Goal: Task Accomplishment & Management: Complete application form

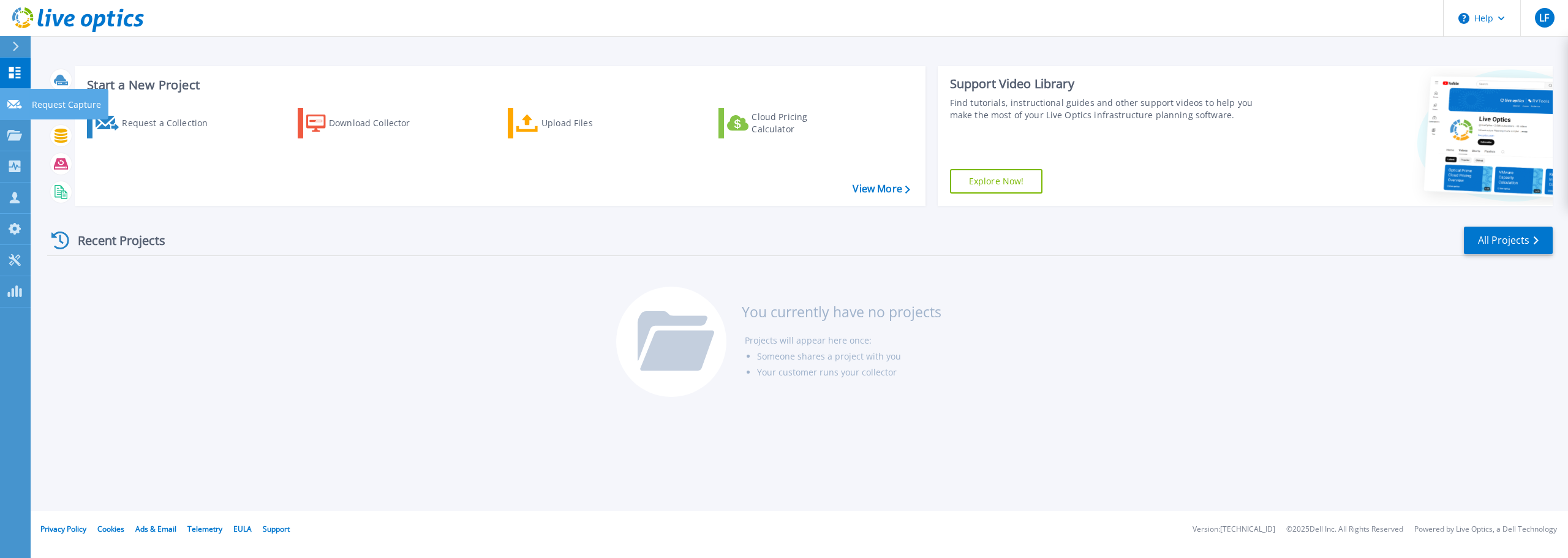
click at [20, 108] on icon at bounding box center [15, 104] width 15 height 9
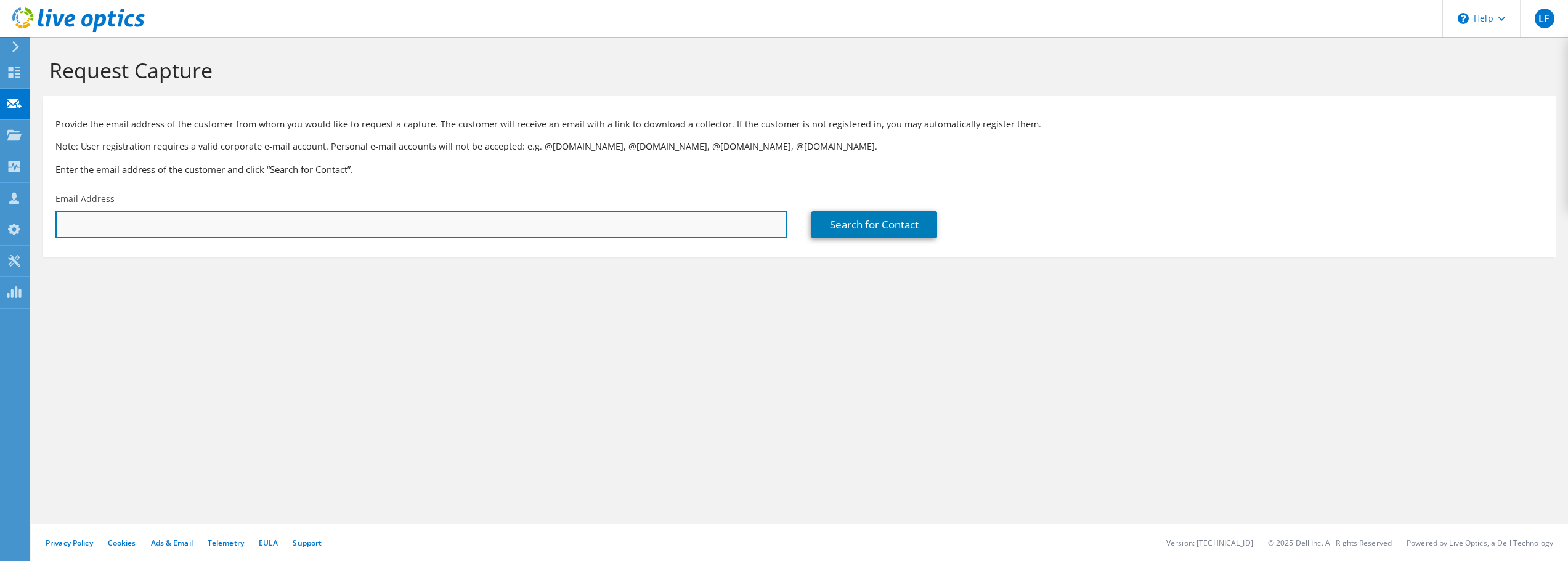
click at [110, 222] on input "text" at bounding box center [421, 225] width 732 height 27
click at [155, 225] on input "text" at bounding box center [421, 225] width 732 height 27
paste input "traig.friedrich@gordon.edu"
type input "traig.friedrich@gordon.edu"
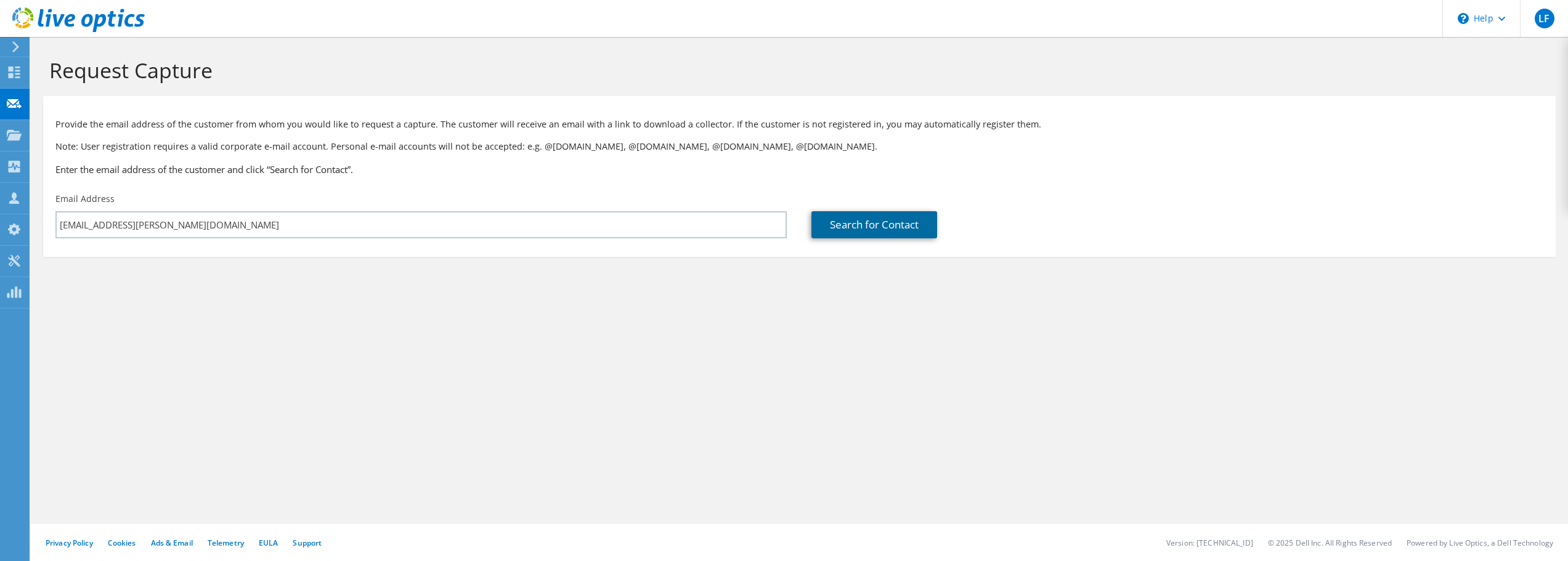
click at [829, 221] on link "Search for Contact" at bounding box center [874, 225] width 126 height 27
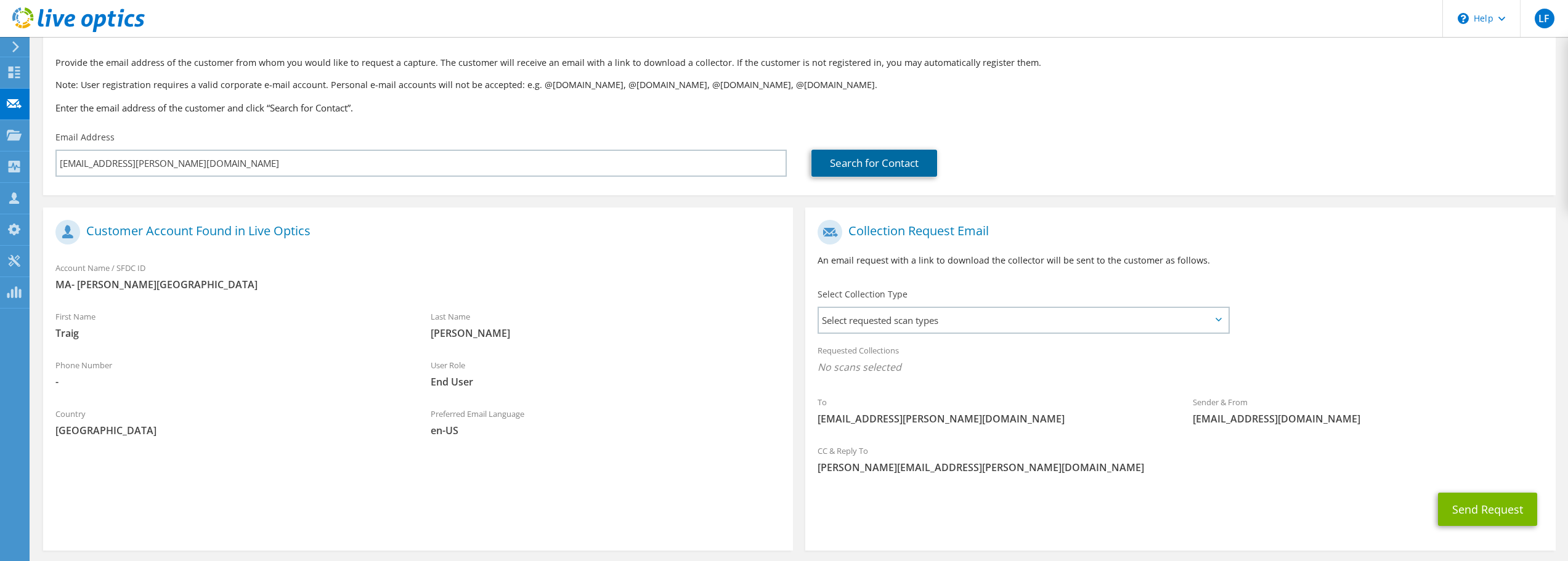
scroll to position [113, 0]
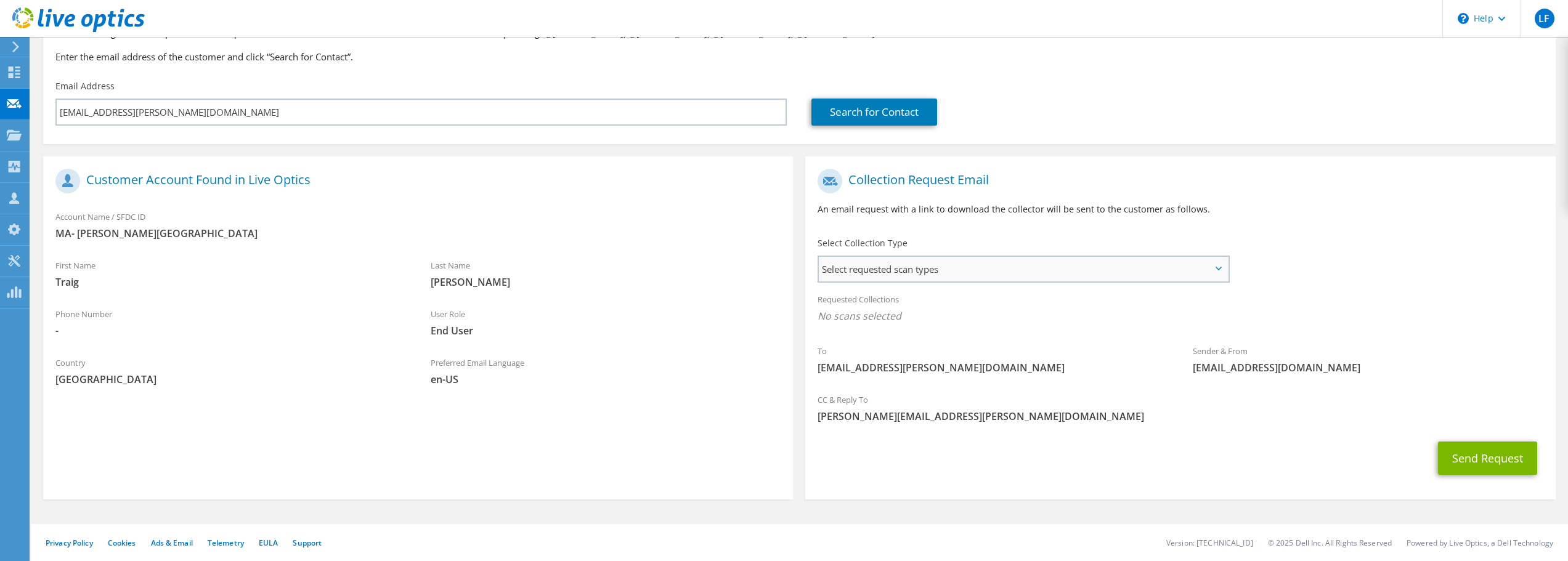
click at [878, 277] on span "Select requested scan types" at bounding box center [1023, 269] width 408 height 25
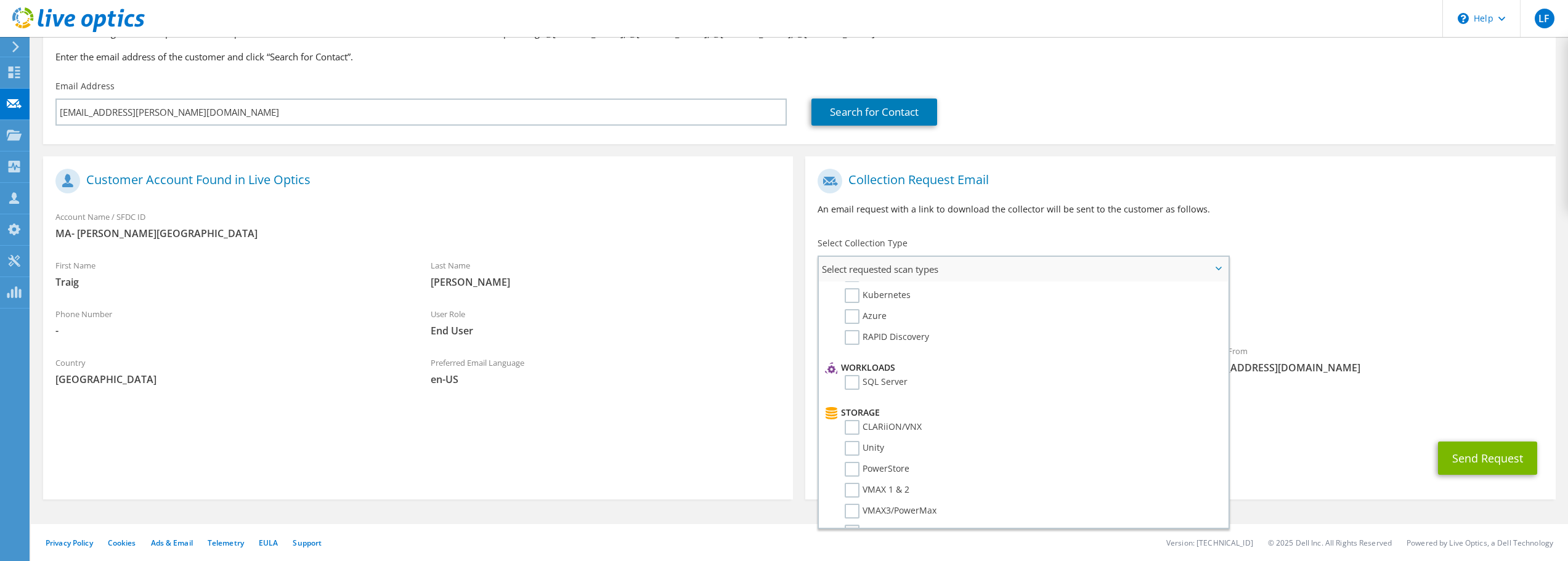
scroll to position [0, 0]
click at [943, 270] on span "Select requested scan types" at bounding box center [1023, 269] width 408 height 25
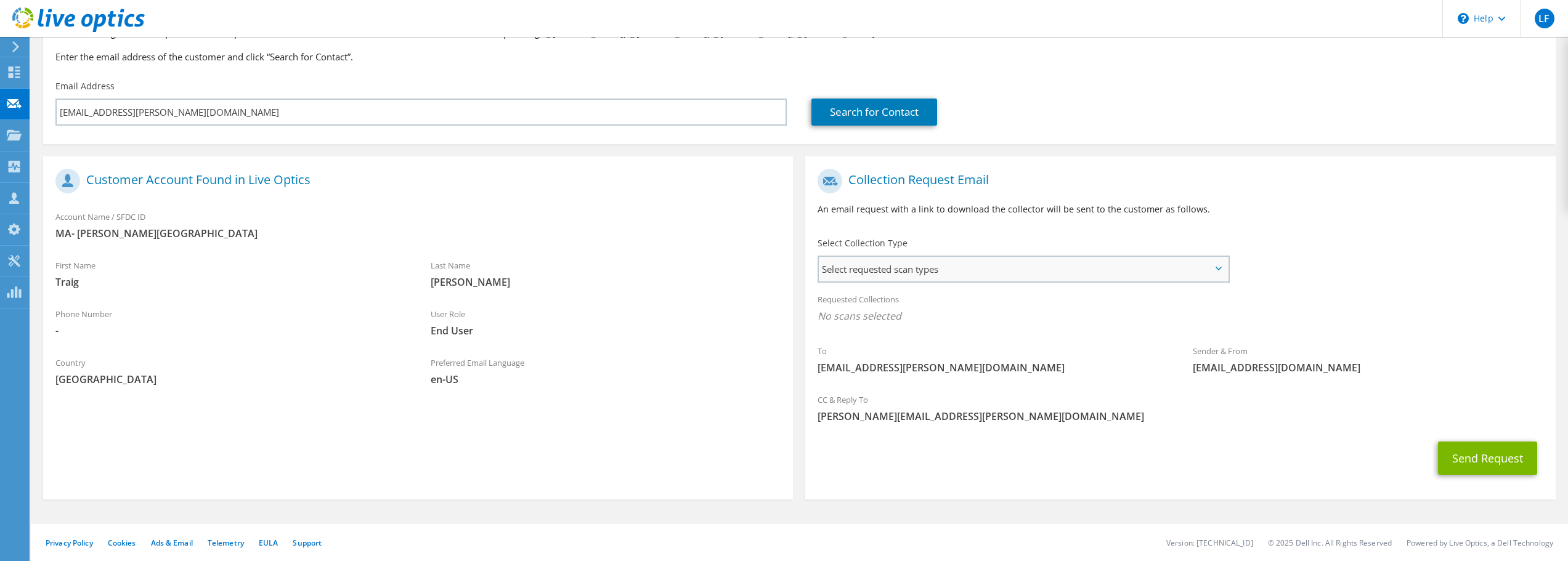
click at [943, 269] on span "Select requested scan types" at bounding box center [1023, 269] width 408 height 25
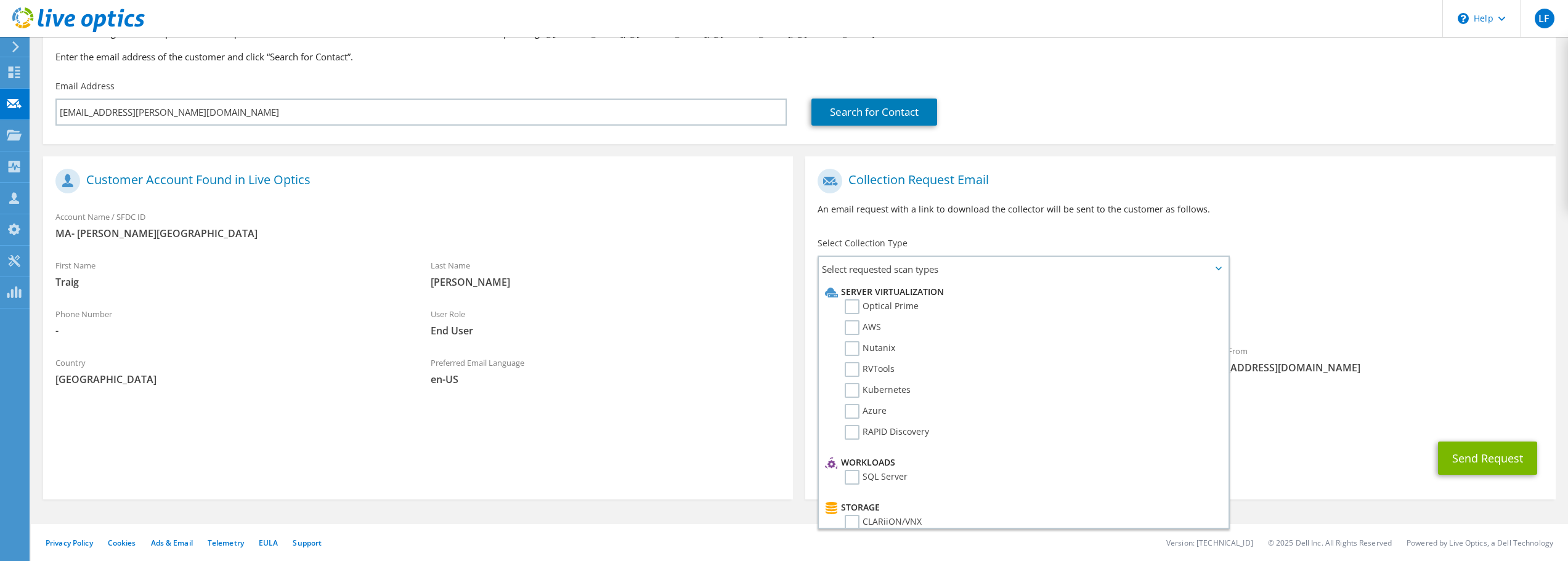
click at [1160, 202] on div "Collection Request Email An email request with a link to download the collector…" at bounding box center [1180, 197] width 750 height 68
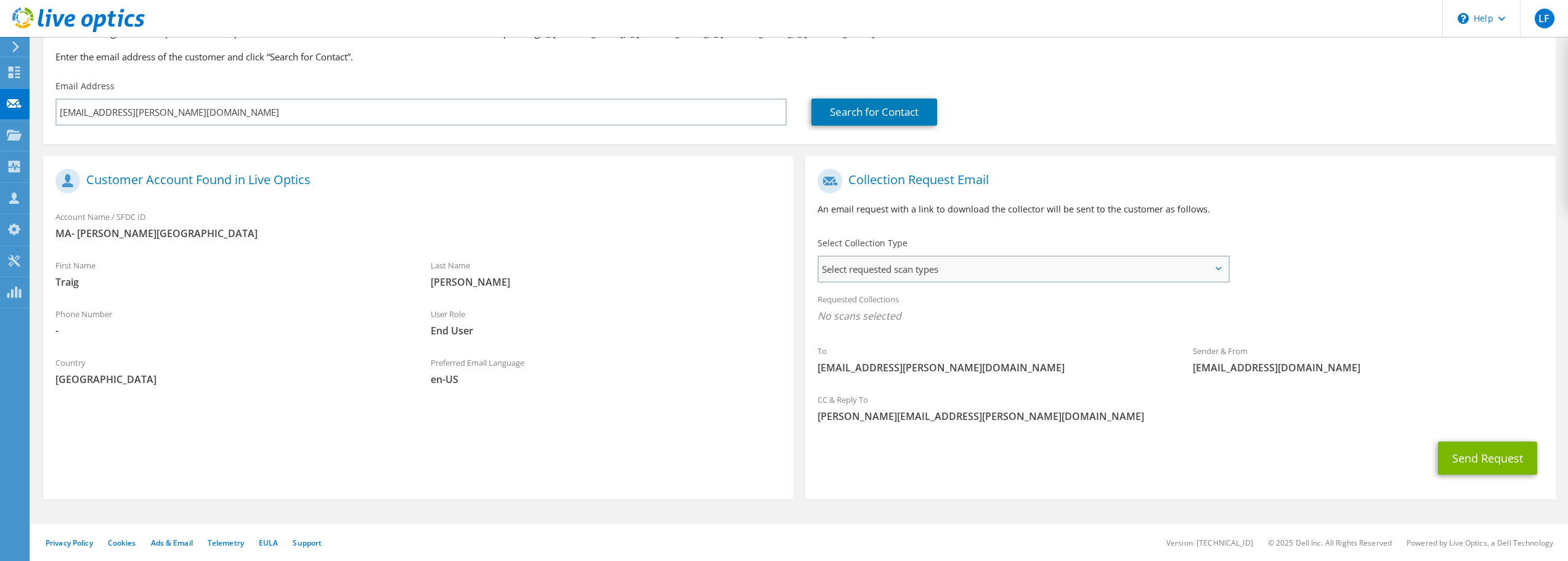
click at [887, 268] on span "Select requested scan types" at bounding box center [1023, 269] width 408 height 25
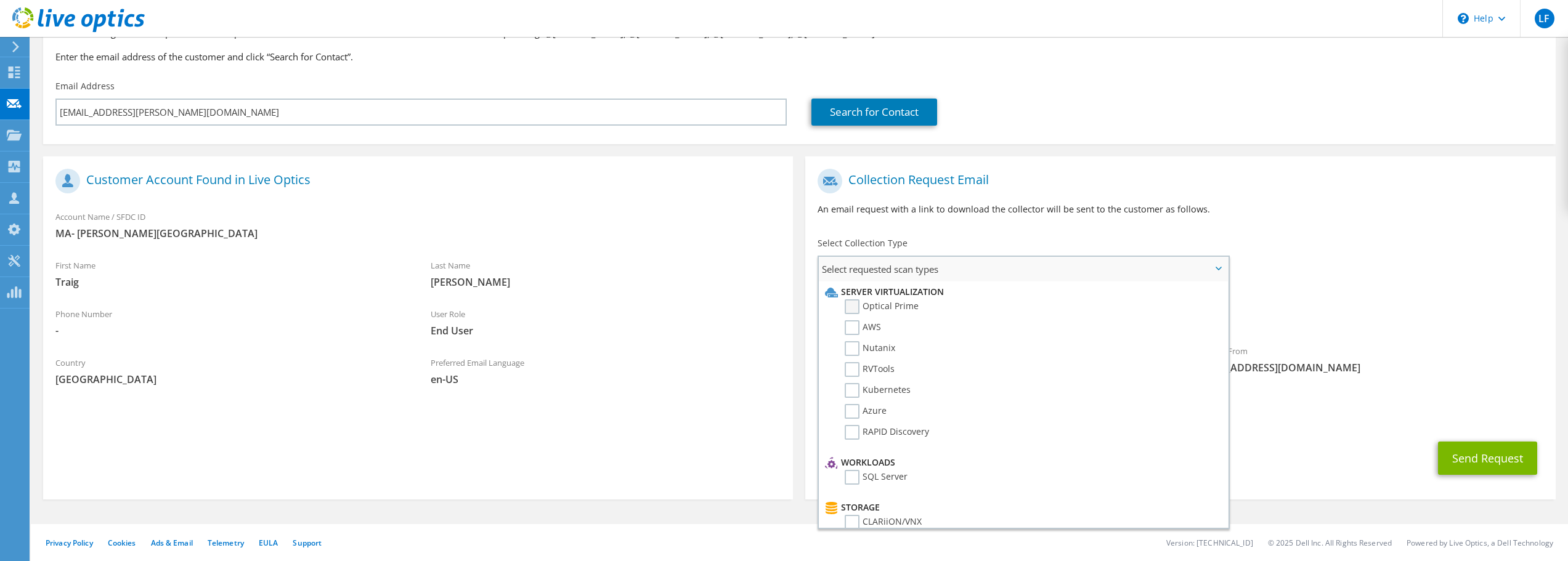
click at [852, 308] on label "Optical Prime" at bounding box center [882, 307] width 74 height 15
click at [0, 0] on input "Optical Prime" at bounding box center [0, 0] width 0 height 0
click at [850, 373] on label "RVTools" at bounding box center [870, 369] width 50 height 15
click at [0, 0] on input "RVTools" at bounding box center [0, 0] width 0 height 0
click at [1308, 344] on div "Sender & From liveoptics@liveoptics.com" at bounding box center [1368, 363] width 375 height 43
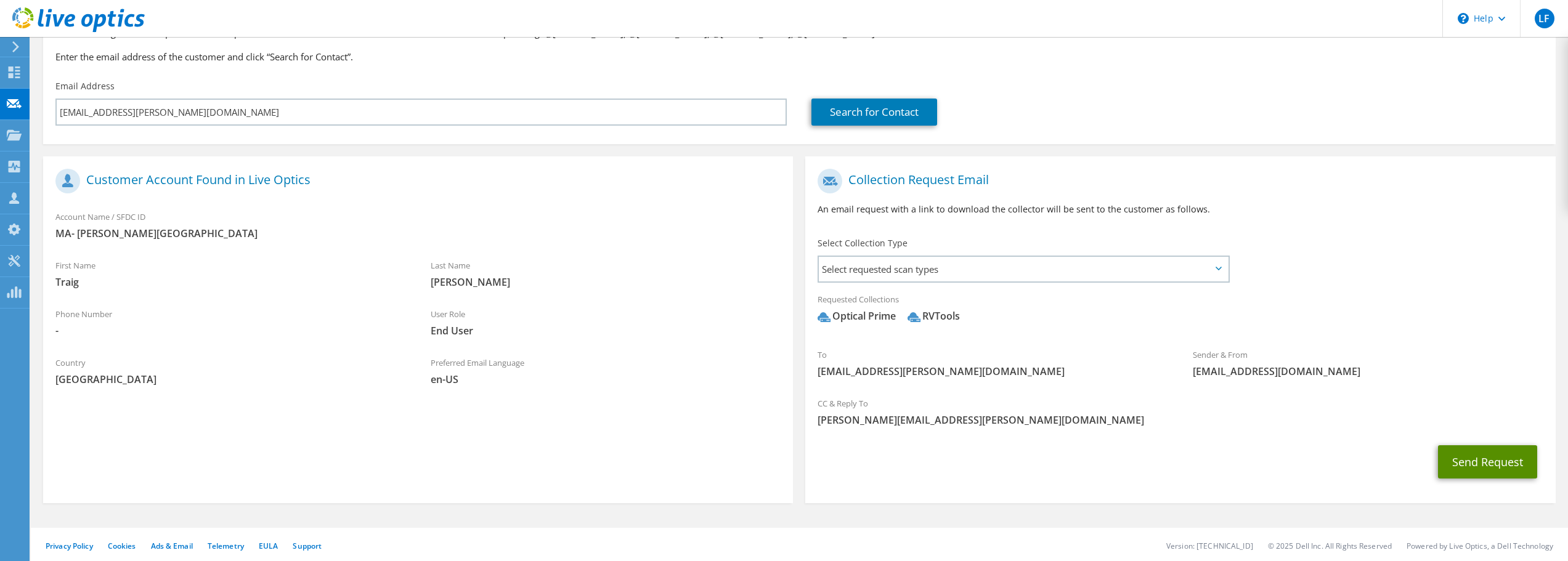
click at [1483, 468] on button "Send Request" at bounding box center [1487, 462] width 99 height 33
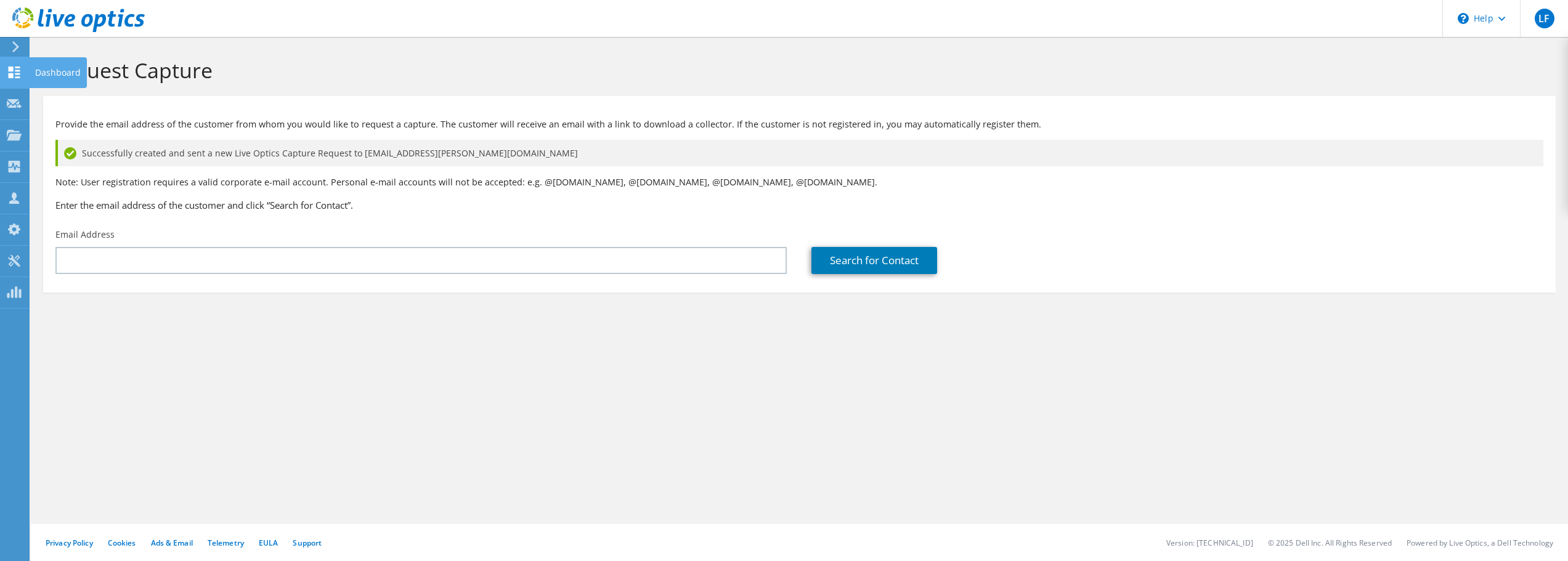
click at [11, 68] on use at bounding box center [15, 73] width 11 height 11
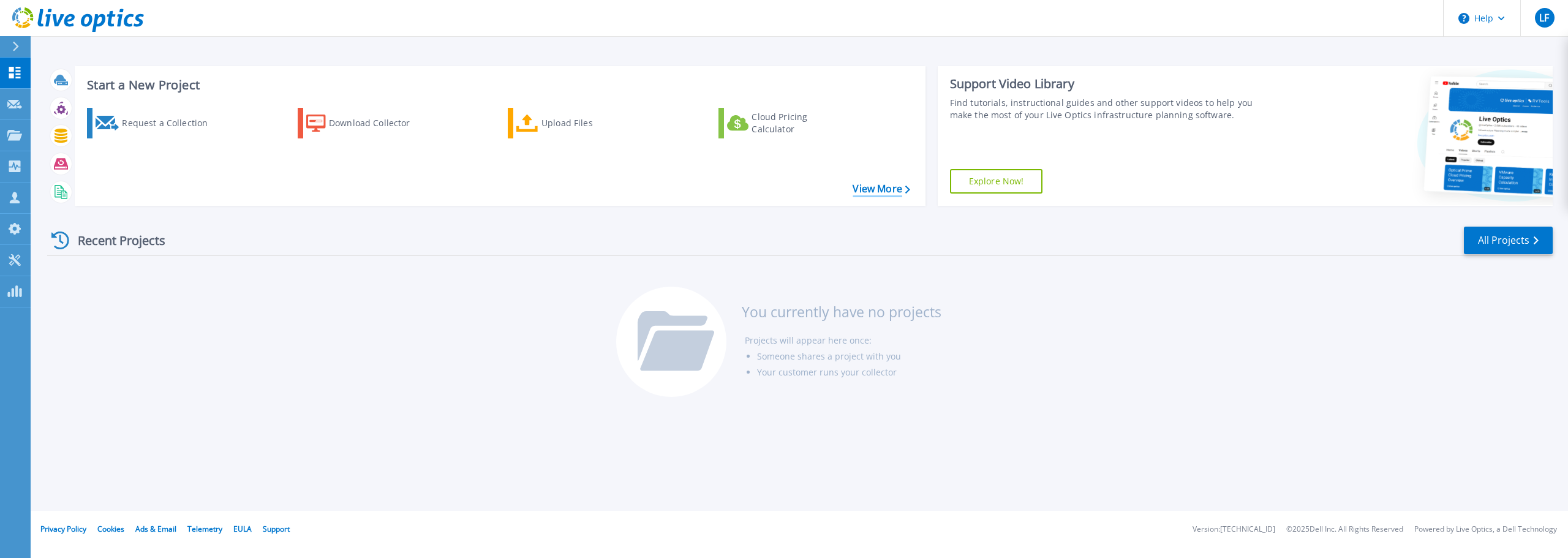
click at [878, 184] on link "View More" at bounding box center [881, 189] width 57 height 11
